Goal: Task Accomplishment & Management: Manage account settings

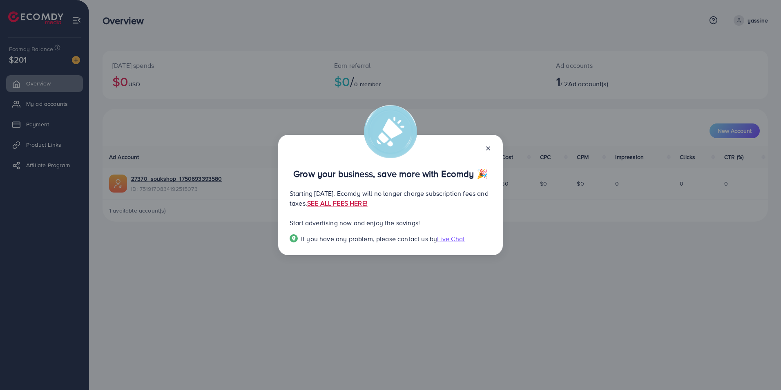
click at [368, 204] on link "SEE ALL FEES HERE!" at bounding box center [337, 202] width 60 height 9
click at [487, 149] on line at bounding box center [487, 148] width 3 height 3
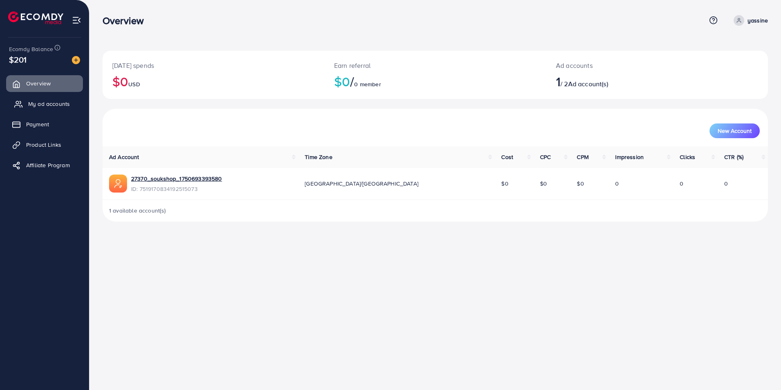
click at [37, 105] on span "My ad accounts" at bounding box center [49, 104] width 42 height 8
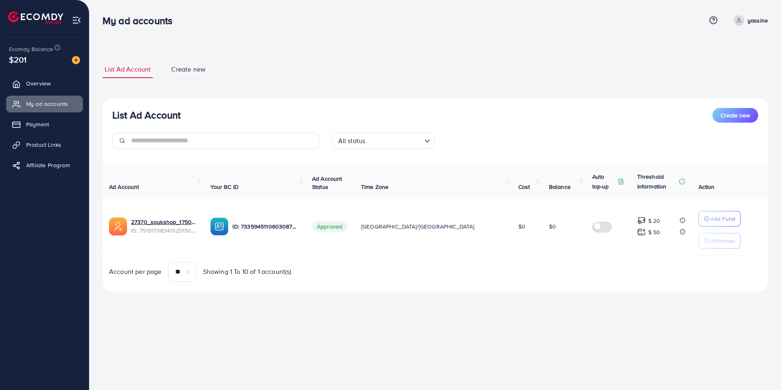
click at [692, 209] on td "Add Fund Withdraw" at bounding box center [730, 227] width 76 height 58
click at [617, 180] on icon at bounding box center [620, 181] width 7 height 7
click at [618, 183] on icon at bounding box center [620, 180] width 4 height 5
click at [632, 212] on link "View detail" at bounding box center [603, 215] width 114 height 16
click at [401, 60] on ul "List Ad Account Create new" at bounding box center [434, 69] width 665 height 18
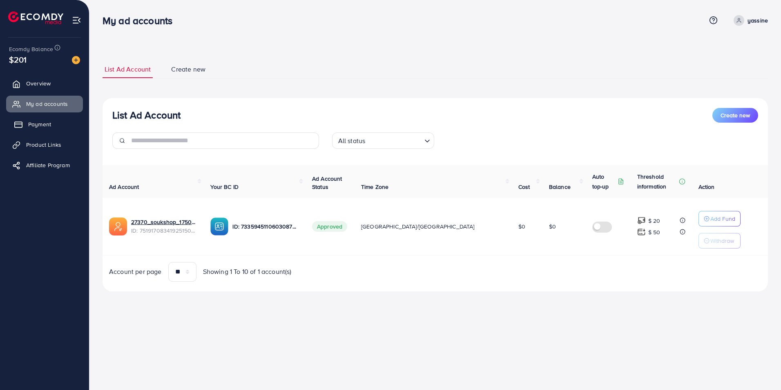
click at [38, 120] on span "Payment" at bounding box center [39, 124] width 23 height 8
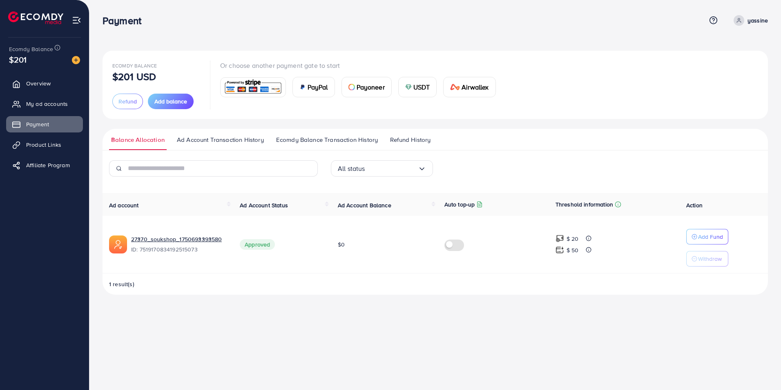
click at [615, 81] on div "Ecomdy Balance $201 USD Refund Add balance Or choose another payment gate to st…" at bounding box center [435, 84] width 646 height 49
click at [140, 100] on button "Refund" at bounding box center [127, 102] width 31 height 16
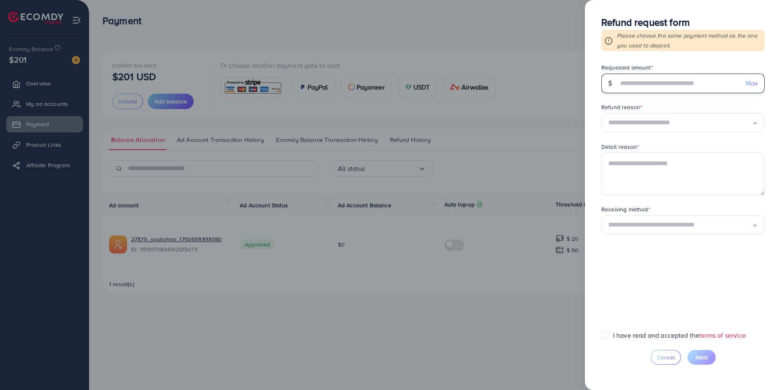
click at [688, 86] on input "text" at bounding box center [678, 84] width 121 height 20
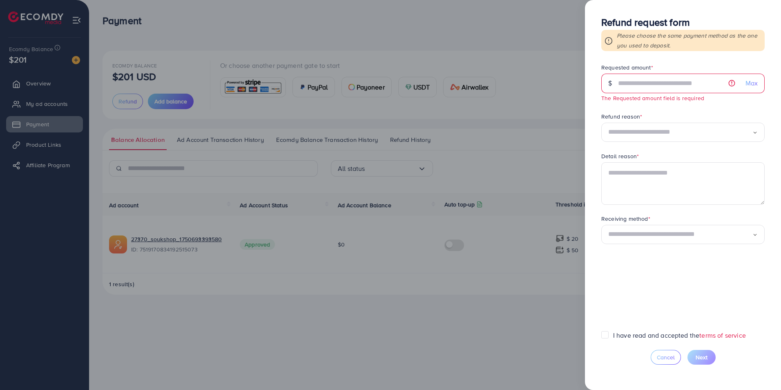
click at [759, 77] on div "Max" at bounding box center [752, 84] width 26 height 20
click at [751, 85] on span "Max" at bounding box center [751, 82] width 12 height 9
type input "***"
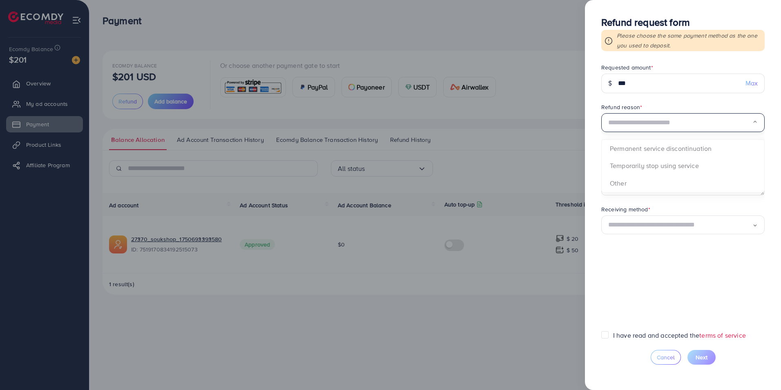
click at [726, 123] on input "Search for option" at bounding box center [680, 122] width 144 height 13
click at [657, 166] on form "Requested amount * $ *** Max Refund reason * Loading... Permanent service disco…" at bounding box center [682, 196] width 163 height 267
click at [657, 166] on textarea at bounding box center [682, 173] width 163 height 42
click at [665, 225] on div "Loading..." at bounding box center [682, 224] width 163 height 19
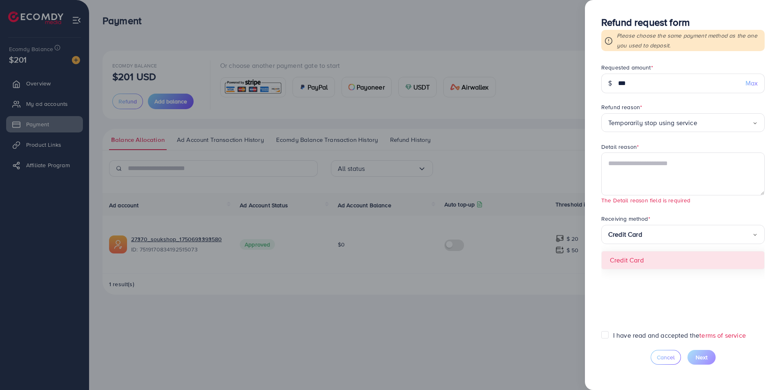
click at [636, 259] on form "Requested amount * $ *** Max Refund reason * Temporarily stop using service Loa…" at bounding box center [682, 196] width 163 height 267
click at [613, 334] on label "I have read and accepted the terms of service" at bounding box center [679, 334] width 133 height 9
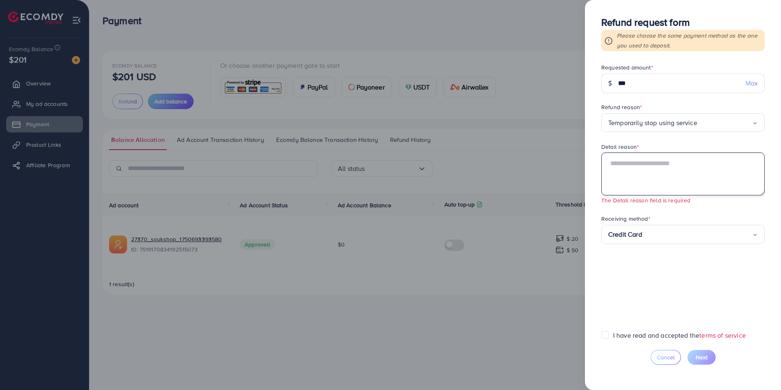
click at [618, 167] on textarea at bounding box center [682, 173] width 163 height 42
type textarea "*"
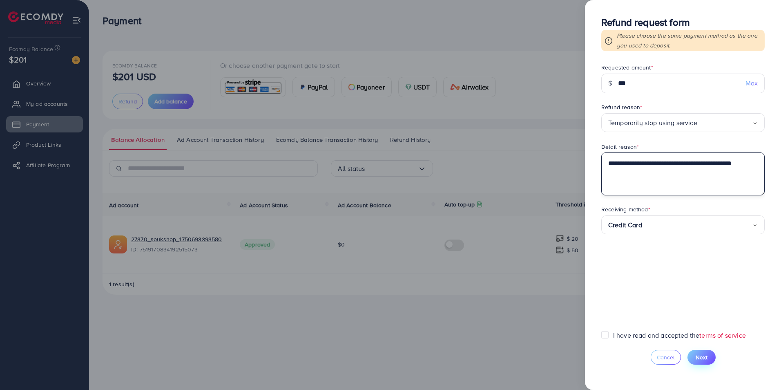
type textarea "**********"
click at [704, 357] on span "Next" at bounding box center [701, 357] width 12 height 8
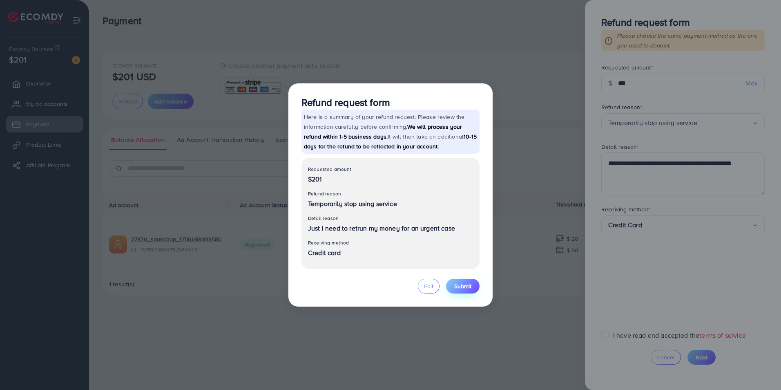
click at [460, 284] on span "Submit" at bounding box center [462, 286] width 17 height 8
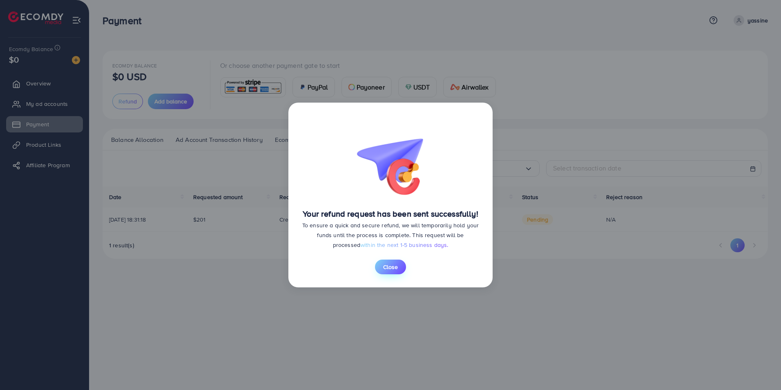
click at [388, 269] on span "Close" at bounding box center [390, 267] width 15 height 8
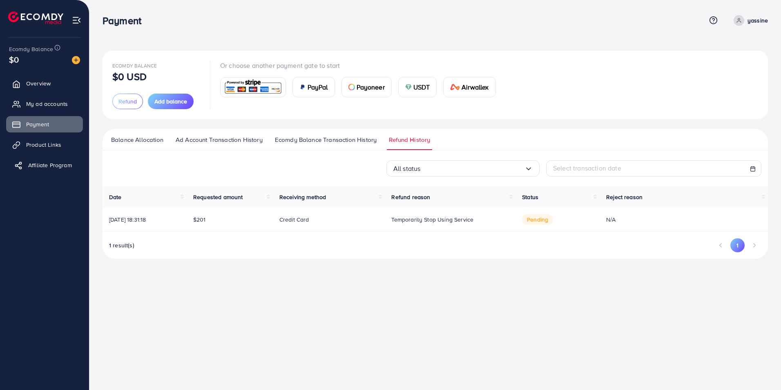
click at [36, 165] on span "Affiliate Program" at bounding box center [50, 165] width 44 height 8
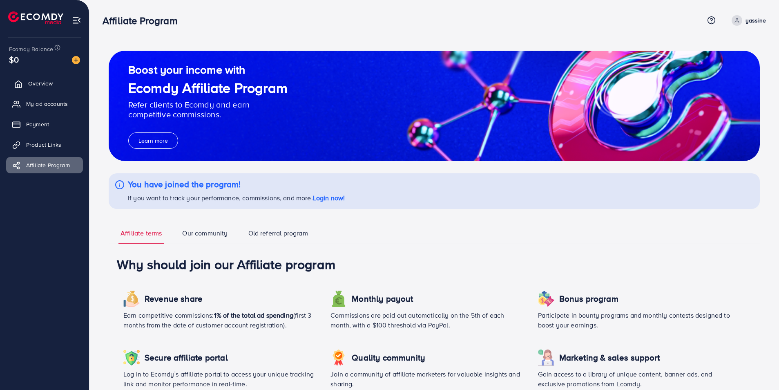
click at [44, 80] on span "Overview" at bounding box center [40, 83] width 25 height 8
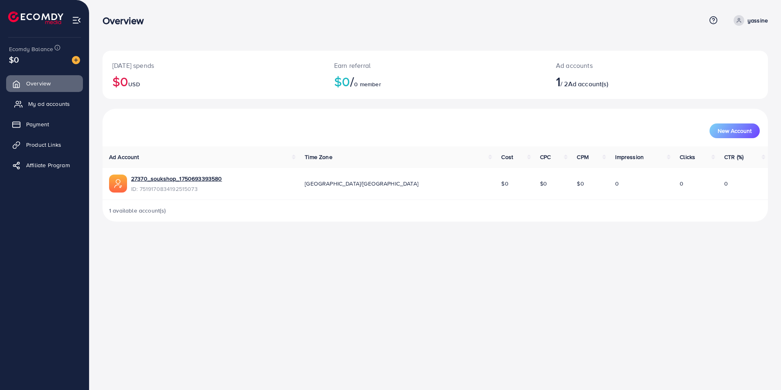
click at [59, 100] on span "My ad accounts" at bounding box center [49, 104] width 42 height 8
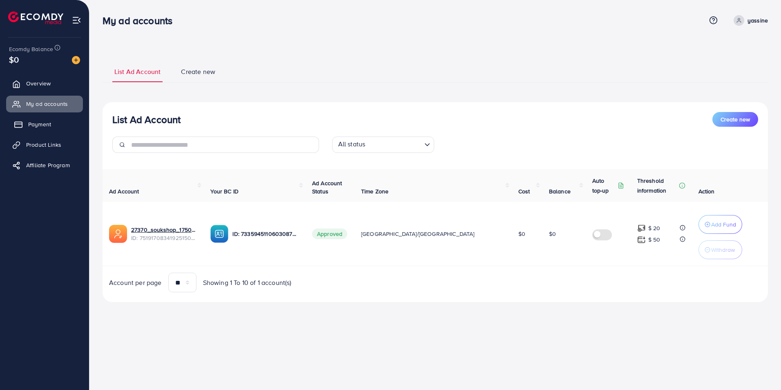
click at [57, 125] on link "Payment" at bounding box center [44, 124] width 77 height 16
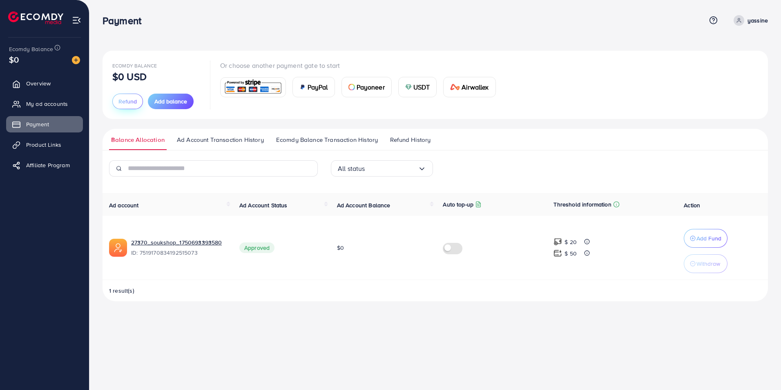
click at [118, 104] on span "Refund" at bounding box center [127, 101] width 18 height 8
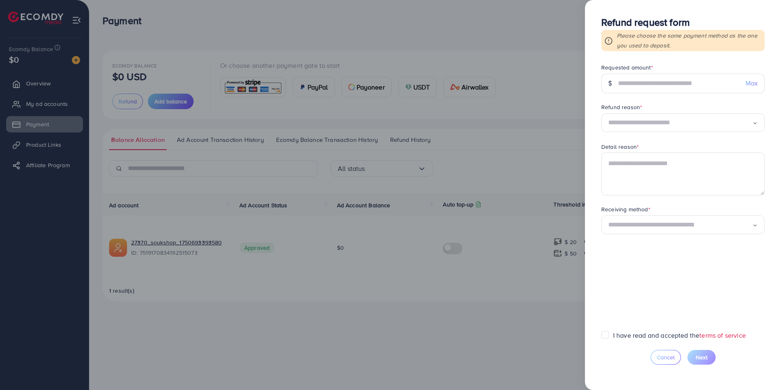
click at [507, 80] on div at bounding box center [390, 195] width 781 height 390
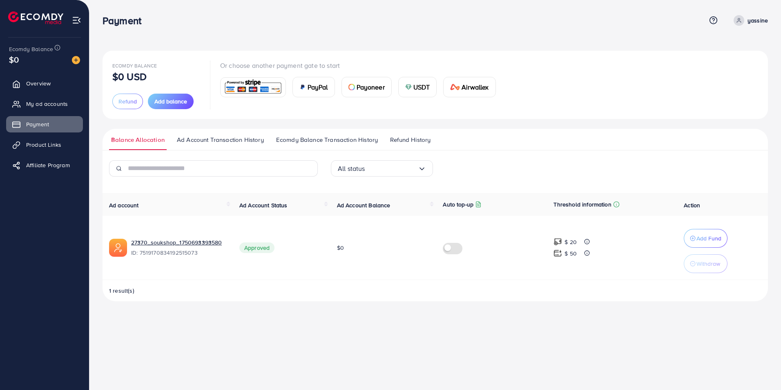
click at [743, 22] on span at bounding box center [738, 20] width 11 height 11
click at [39, 141] on span "Product Links" at bounding box center [45, 144] width 35 height 8
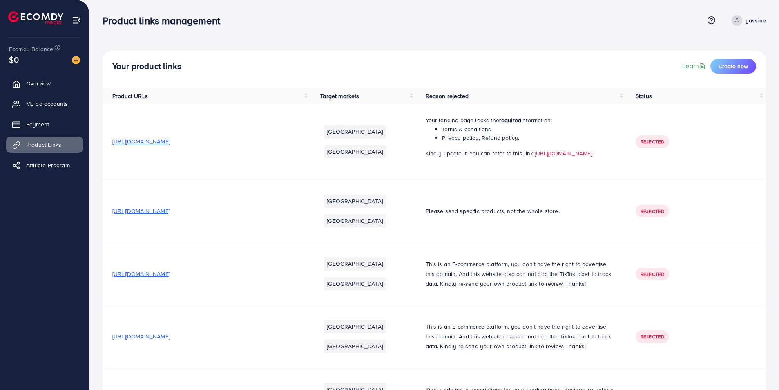
click at [129, 145] on span "[URL][DOMAIN_NAME]" at bounding box center [141, 141] width 58 height 8
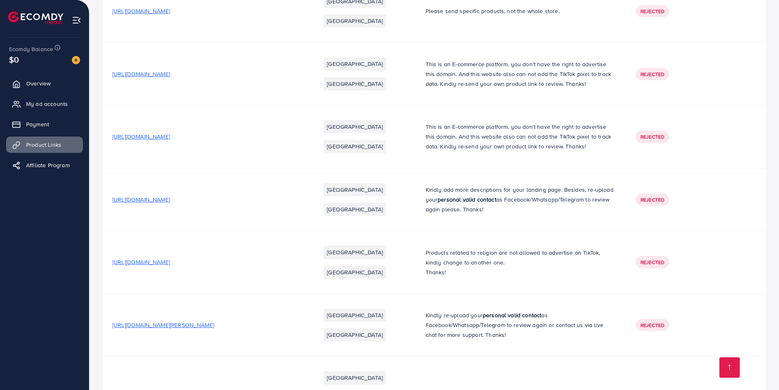
scroll to position [216, 0]
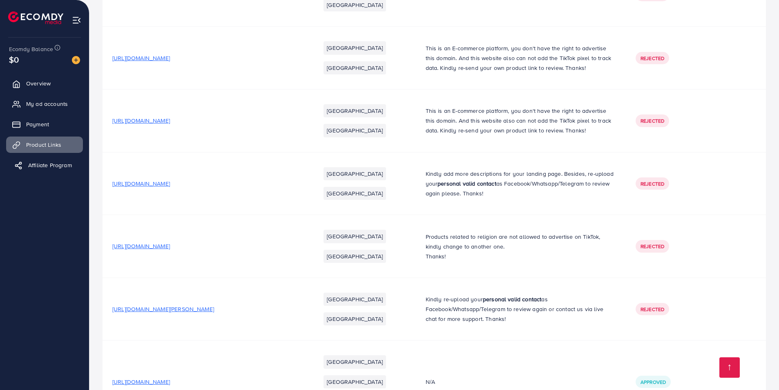
click at [29, 169] on span "Affiliate Program" at bounding box center [50, 165] width 44 height 8
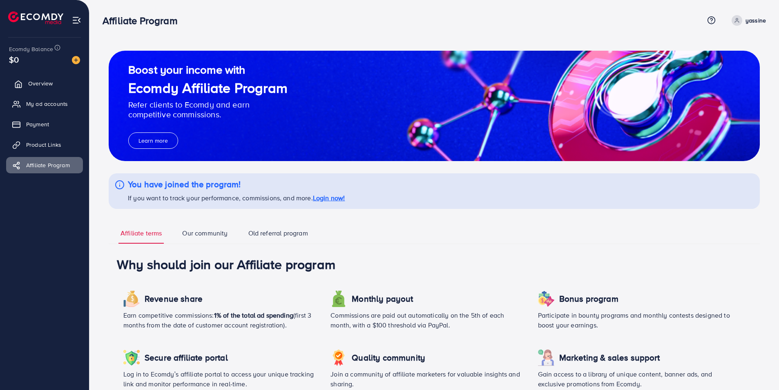
click at [35, 87] on span "Overview" at bounding box center [40, 83] width 25 height 8
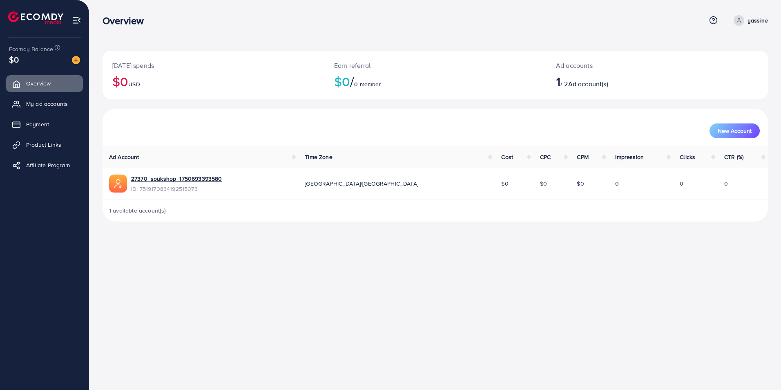
click at [73, 24] on img at bounding box center [76, 20] width 9 height 9
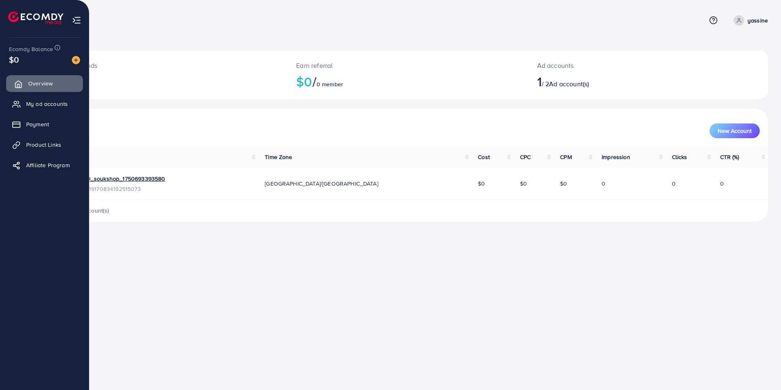
click at [20, 88] on icon at bounding box center [18, 84] width 8 height 8
click at [23, 125] on link "Payment" at bounding box center [44, 124] width 77 height 16
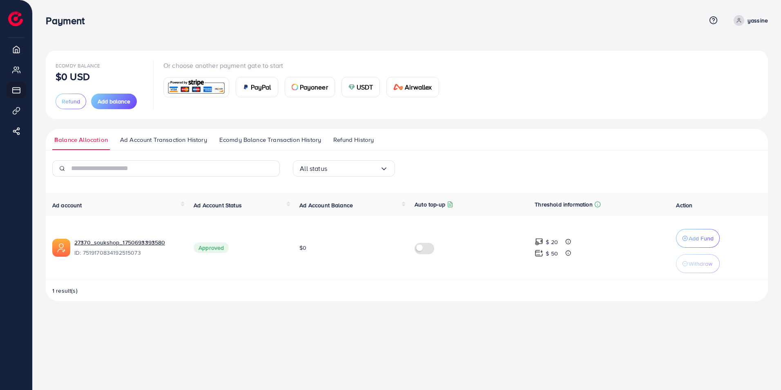
click at [175, 140] on span "Ad Account Transaction History" at bounding box center [163, 139] width 87 height 9
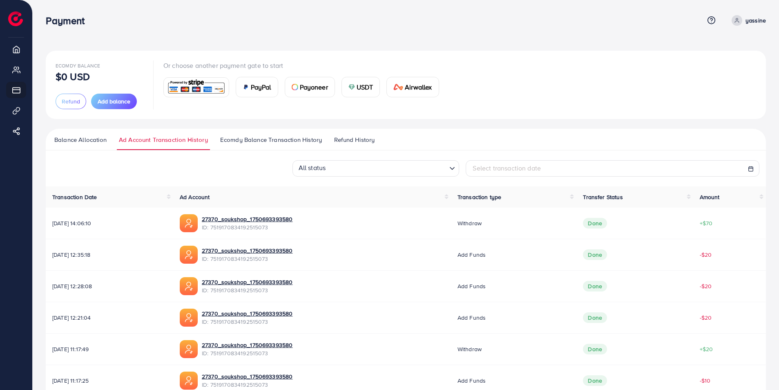
click at [342, 136] on span "Refund History" at bounding box center [354, 139] width 40 height 9
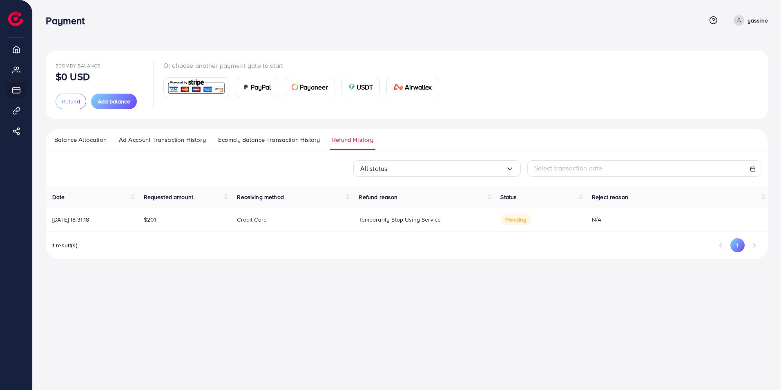
click at [569, 217] on td "pending" at bounding box center [539, 219] width 91 height 24
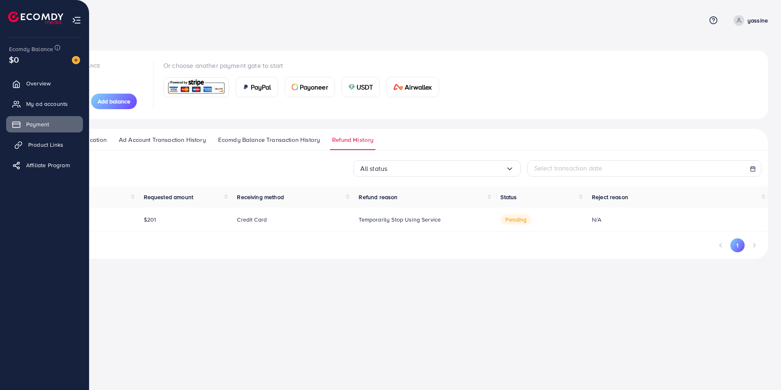
click at [40, 149] on span "Product Links" at bounding box center [45, 144] width 35 height 8
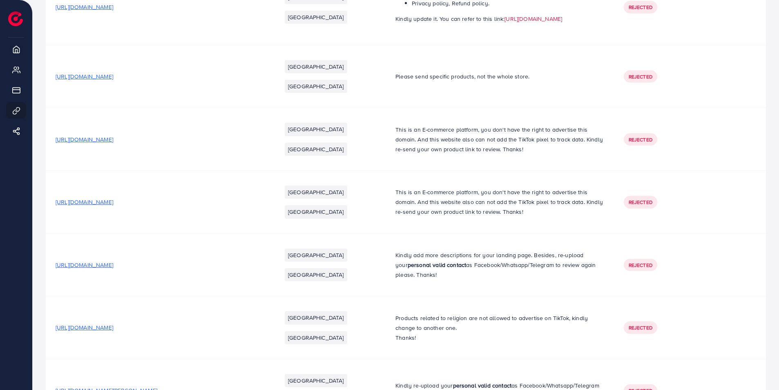
scroll to position [216, 0]
